Goal: Task Accomplishment & Management: Use online tool/utility

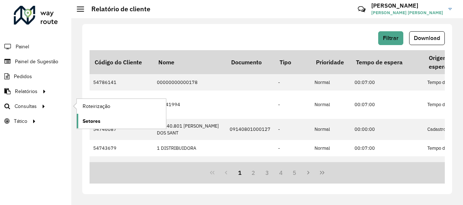
click at [96, 120] on span "Setores" at bounding box center [92, 121] width 18 height 8
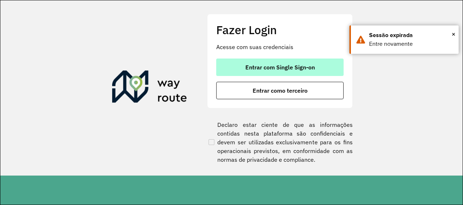
click at [270, 67] on span "Entrar com Single Sign-on" at bounding box center [279, 67] width 69 height 6
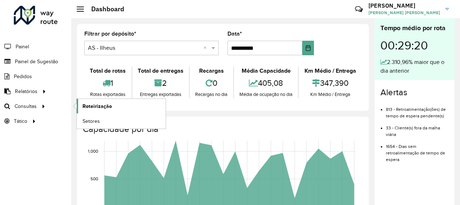
click at [89, 108] on span "Roteirização" at bounding box center [97, 107] width 29 height 8
click at [83, 119] on span "Setores" at bounding box center [92, 121] width 18 height 8
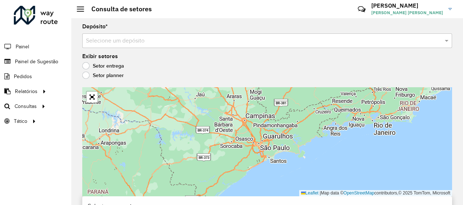
click at [168, 38] on input "text" at bounding box center [260, 41] width 348 height 9
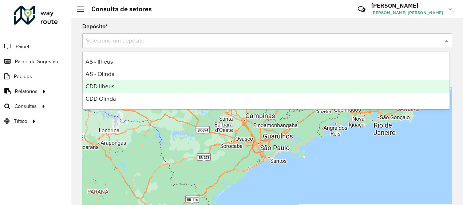
click at [128, 84] on div "CDD Ilheus" at bounding box center [266, 86] width 367 height 12
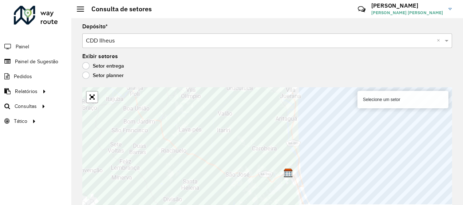
scroll to position [5, 0]
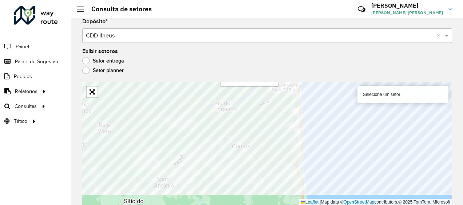
click at [257, 69] on formly-group "Depósito * Selecione um depósito × CDD Ilheus × Exibir setores Setor entrega Se…" at bounding box center [266, 112] width 369 height 186
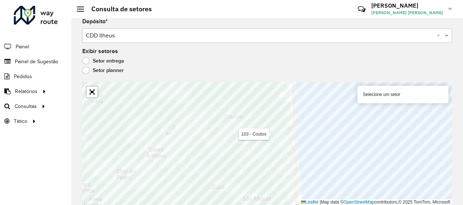
click at [254, 73] on formly-group "Depósito * Selecione um depósito × CDD Ilheus × Exibir setores Setor entrega Se…" at bounding box center [266, 112] width 369 height 186
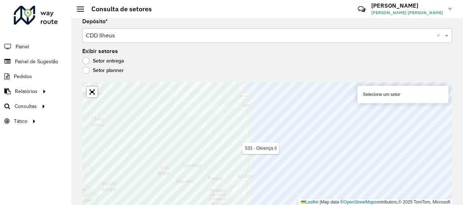
click at [237, 76] on div "Depósito * Selecione um depósito × CDD Ilheus × Exibir setores Setor entrega Se…" at bounding box center [266, 106] width 391 height 187
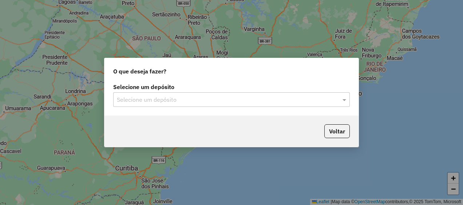
click at [235, 91] on label "Selecione um depósito" at bounding box center [231, 87] width 236 height 9
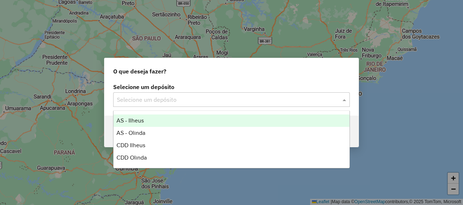
click at [228, 96] on input "text" at bounding box center [224, 100] width 215 height 9
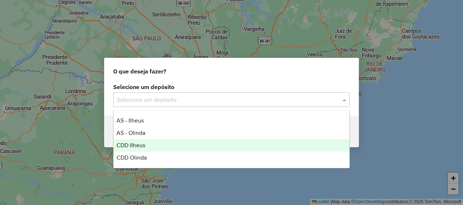
click at [180, 141] on div "CDD Ilheus" at bounding box center [230, 145] width 235 height 12
